Goal: Task Accomplishment & Management: Manage account settings

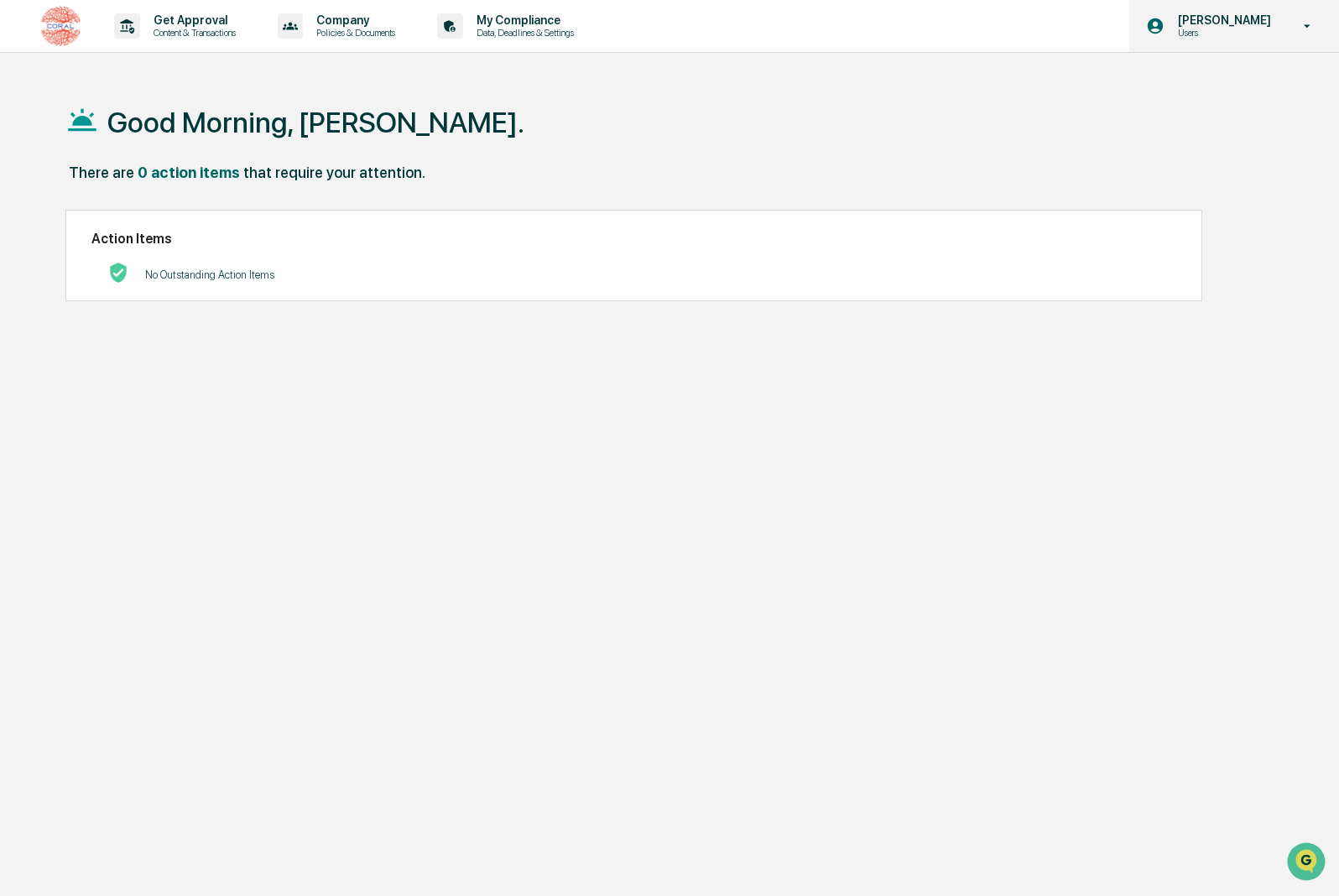
click at [1196, 25] on p "[PERSON_NAME]" at bounding box center [1222, 19] width 115 height 13
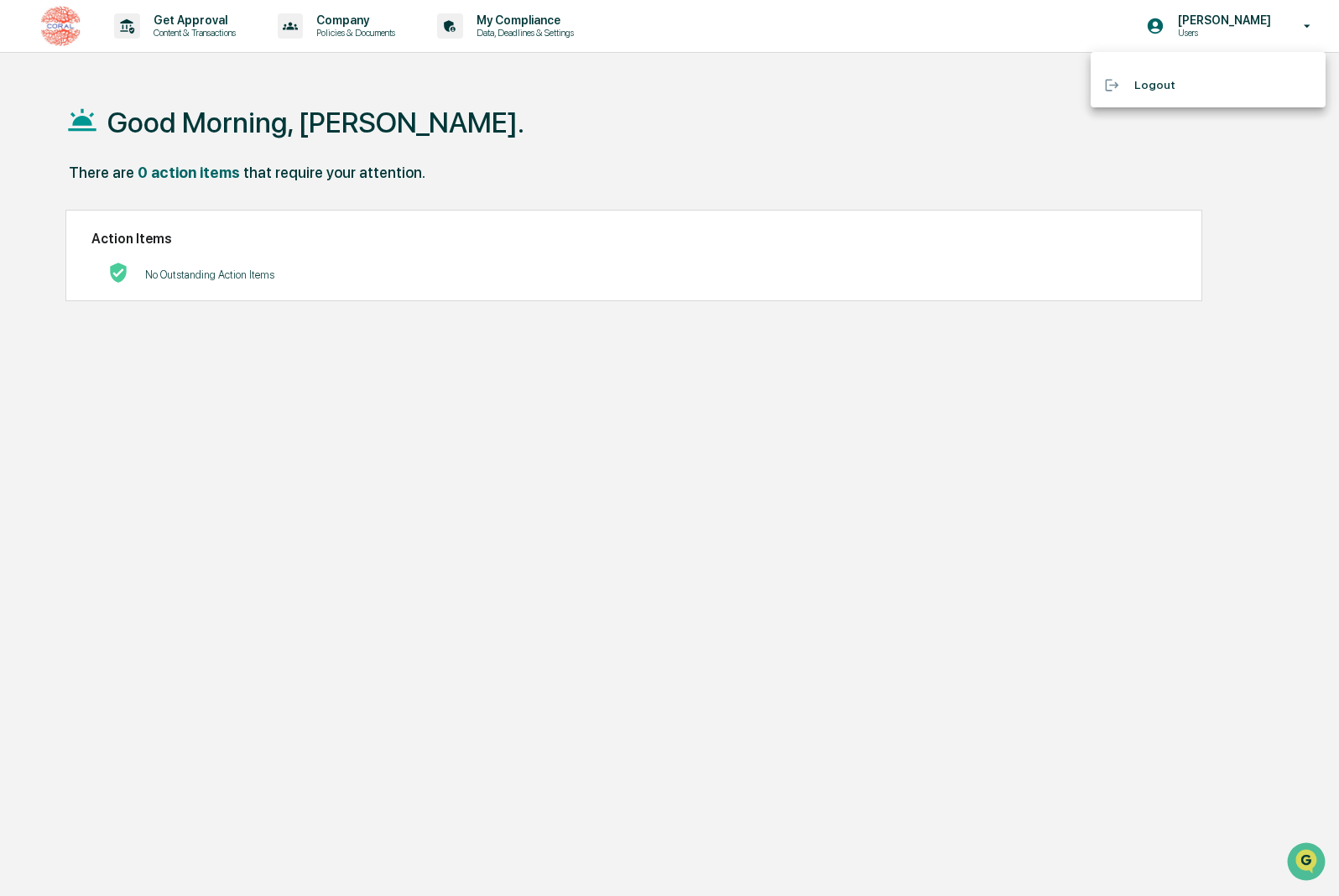
click at [373, 138] on div at bounding box center [669, 448] width 1339 height 896
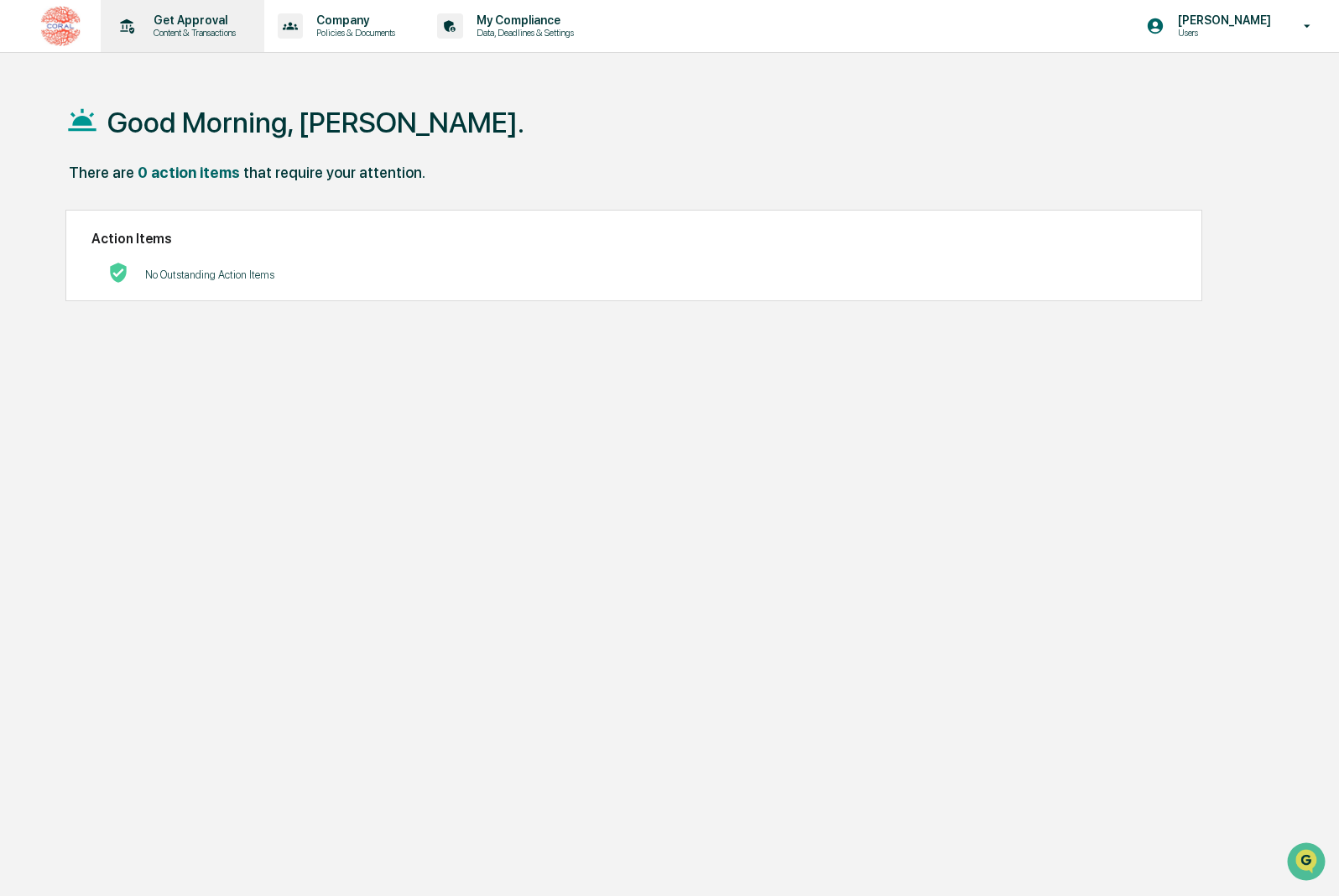
click at [208, 29] on p "Content & Transactions" at bounding box center [192, 32] width 104 height 11
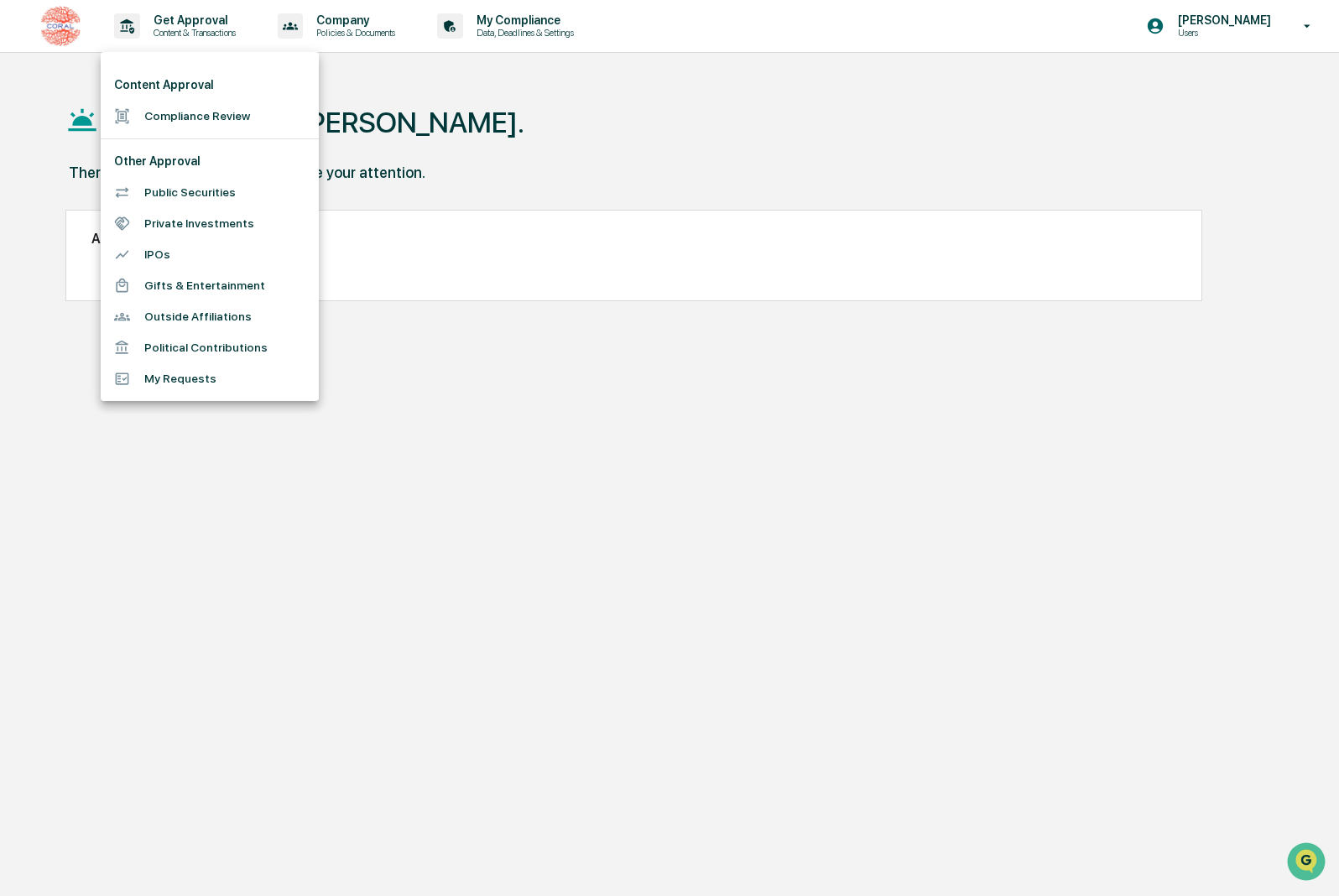
click at [222, 113] on li "Compliance Review" at bounding box center [209, 116] width 218 height 31
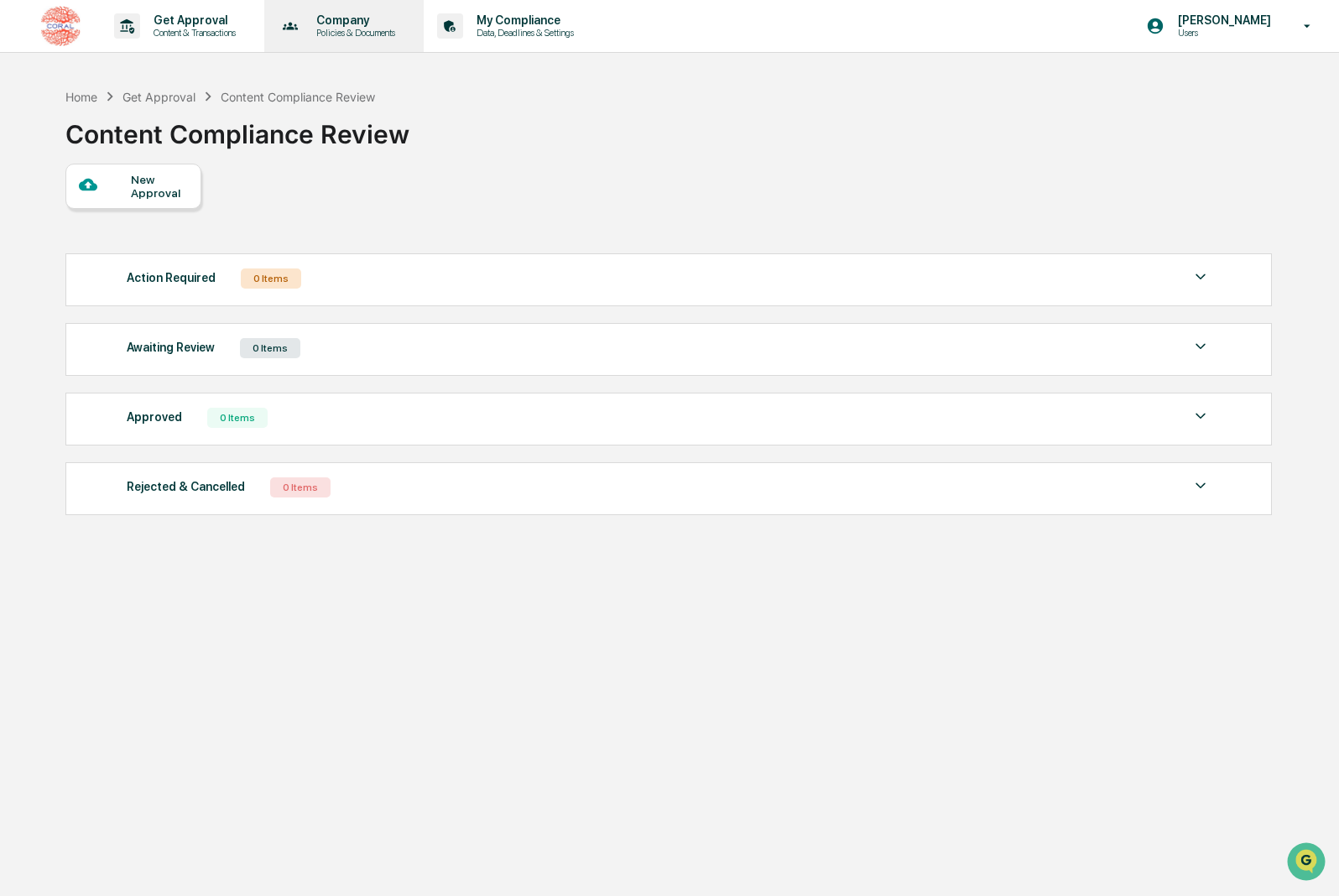
click at [404, 29] on p "Policies & Documents" at bounding box center [353, 32] width 101 height 11
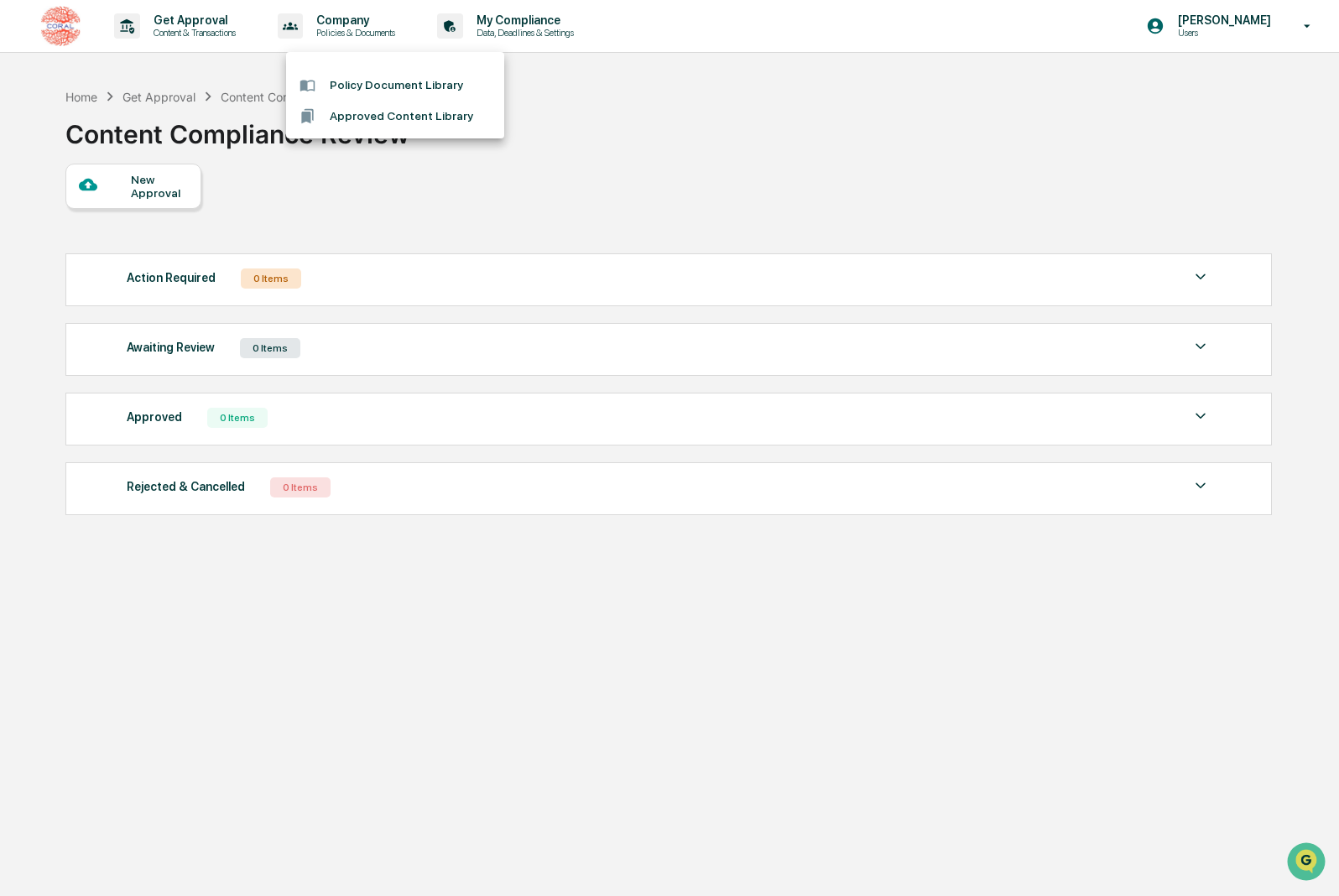
click at [467, 27] on div at bounding box center [669, 448] width 1339 height 896
click at [573, 22] on p "My Compliance" at bounding box center [523, 19] width 119 height 13
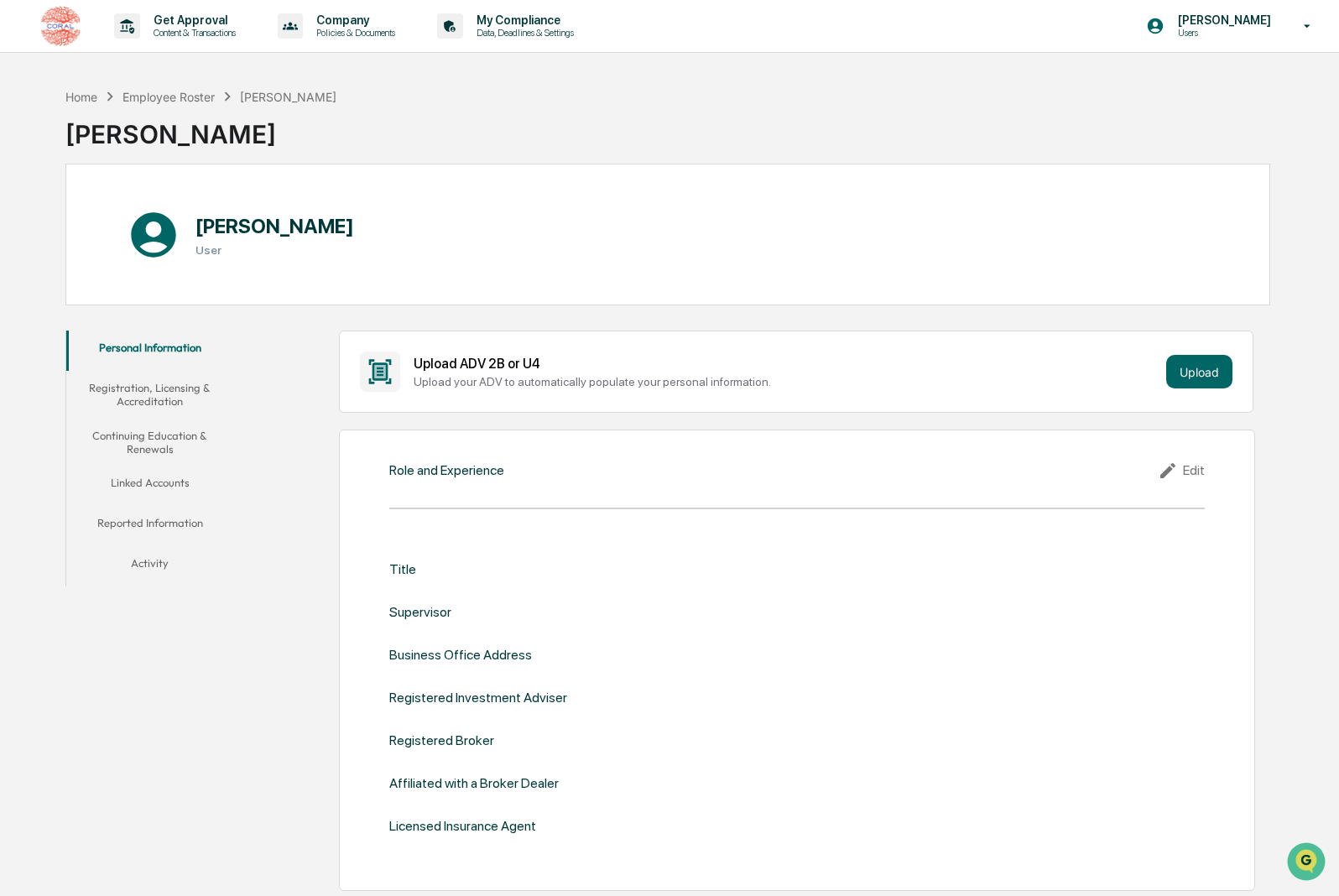
click at [653, 263] on div "[PERSON_NAME] User" at bounding box center [668, 235] width 1205 height 142
click at [676, 262] on div "[PERSON_NAME] User" at bounding box center [668, 235] width 1205 height 142
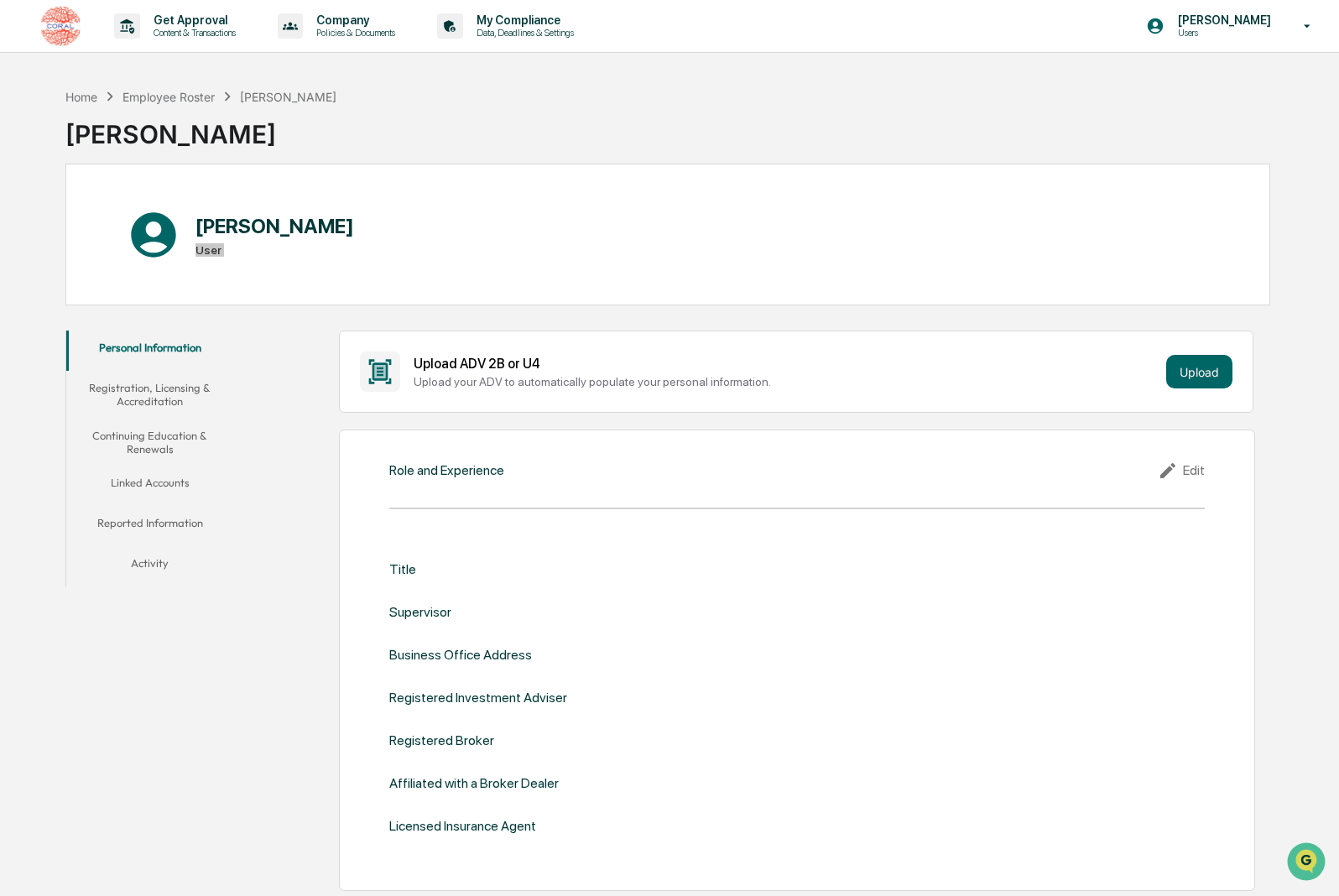
click at [676, 262] on div "[PERSON_NAME] User" at bounding box center [668, 235] width 1205 height 142
